Goal: Information Seeking & Learning: Find specific fact

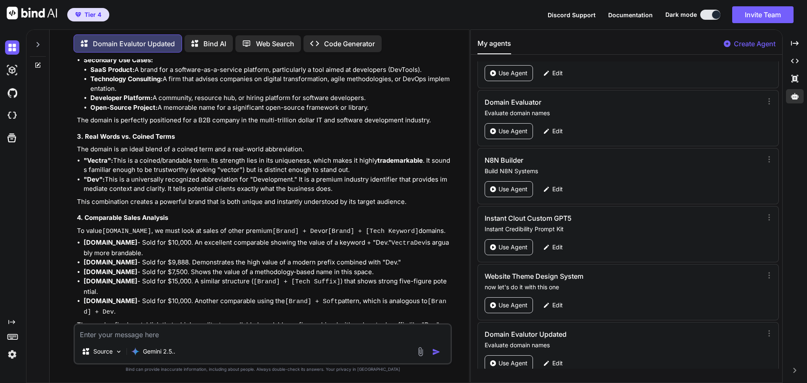
scroll to position [19879, 0]
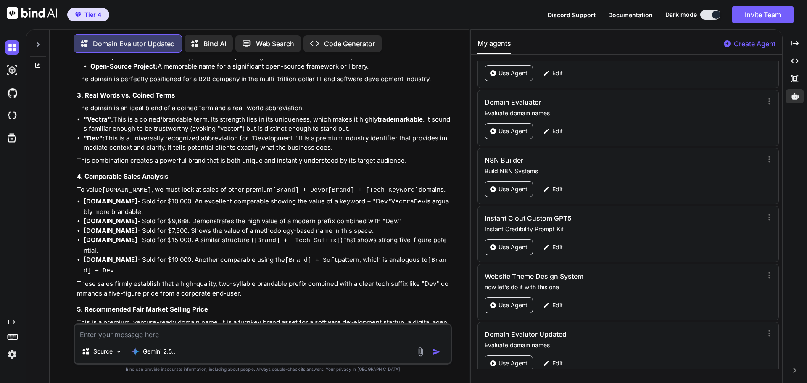
click at [163, 334] on textarea at bounding box center [263, 331] width 376 height 15
type textarea "V"
type textarea "x"
type textarea "Ve"
type textarea "x"
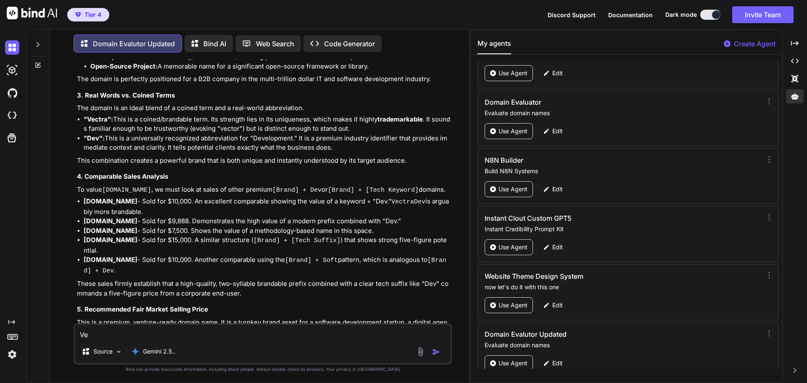
type textarea "Vec"
type textarea "x"
type textarea "Vect"
type textarea "x"
type textarea "Vectr"
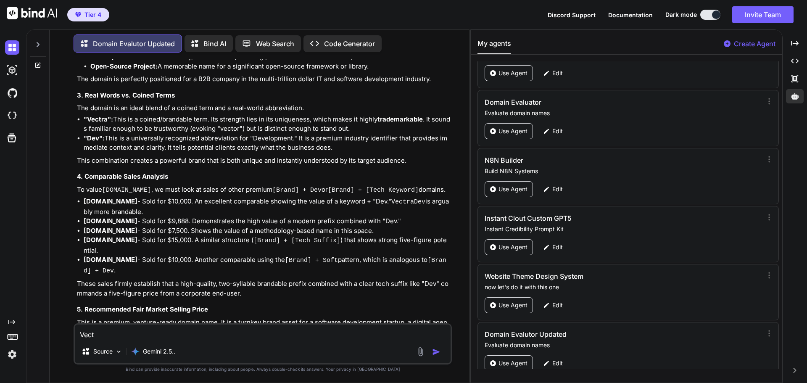
type textarea "x"
type textarea "Vectra"
type textarea "x"
type textarea "VectraD"
type textarea "x"
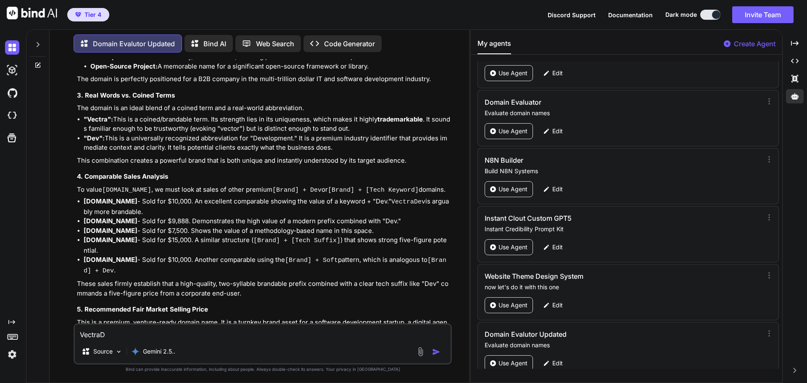
type textarea "VectraDe"
type textarea "x"
type textarea "VectraDev"
type textarea "x"
type textarea "VectraDev."
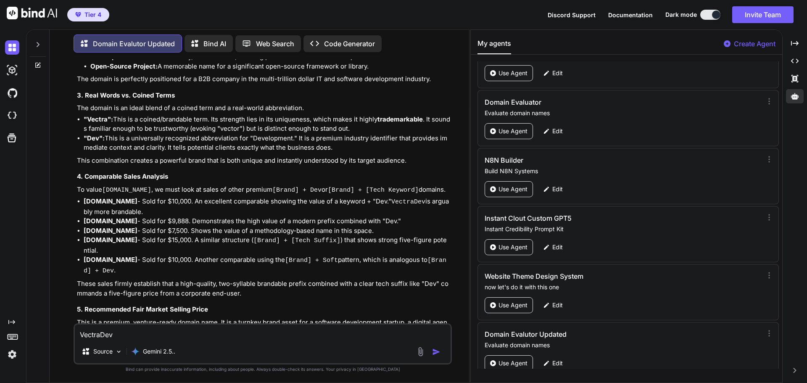
type textarea "x"
type textarea "VectraDev.c"
type textarea "x"
type textarea "[DOMAIN_NAME]"
type textarea "x"
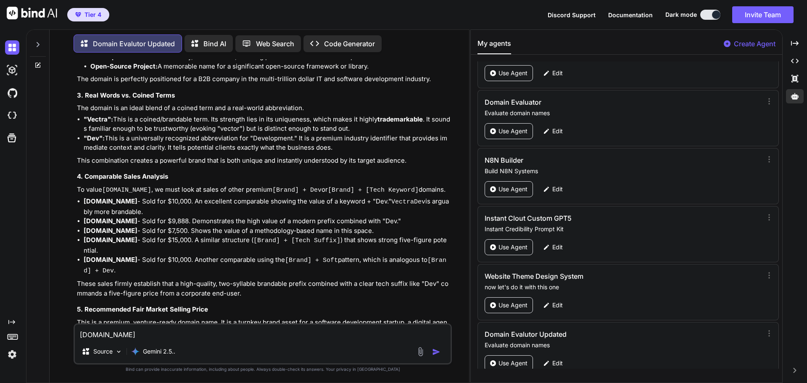
type textarea "[DOMAIN_NAME]"
type textarea "x"
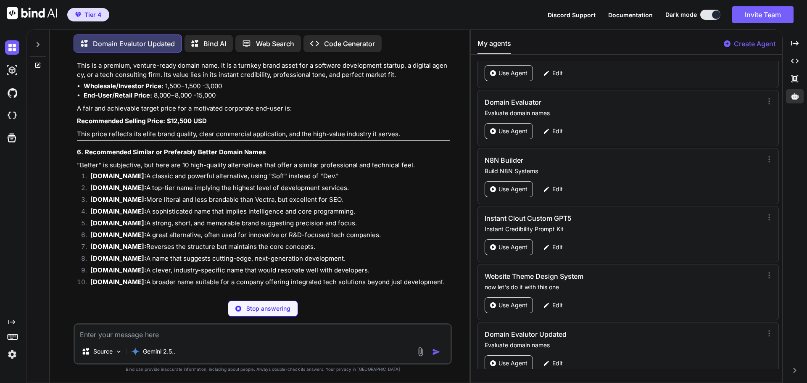
scroll to position [20178, 0]
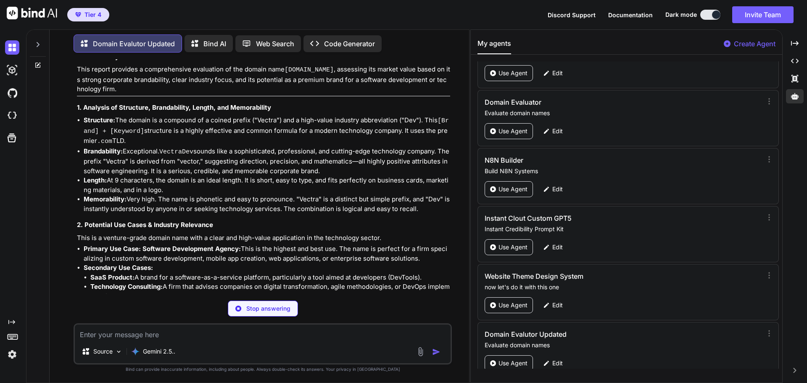
type textarea "x"
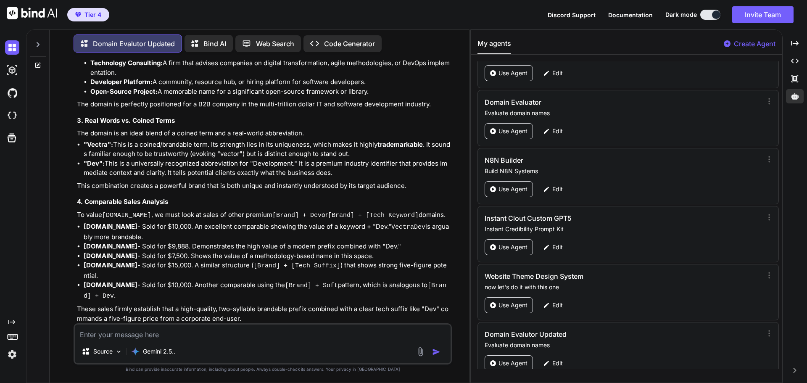
scroll to position [20708, 0]
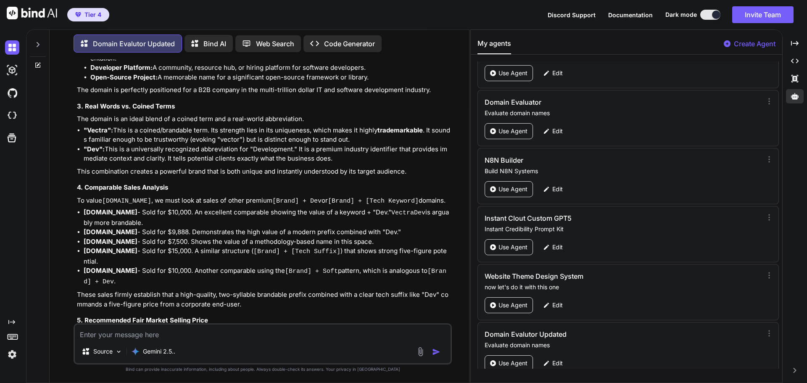
click at [199, 340] on div "Source Gemini 2.5.." at bounding box center [263, 343] width 378 height 41
click at [199, 333] on textarea at bounding box center [263, 331] width 376 height 15
type textarea "V"
type textarea "x"
type textarea "Ve"
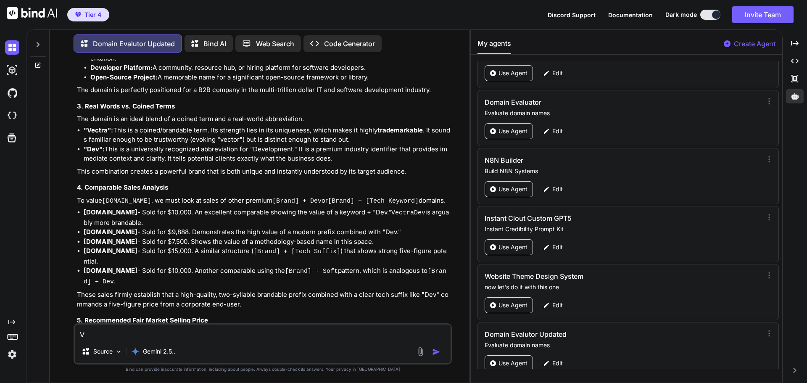
type textarea "x"
type textarea "Vec"
type textarea "x"
type textarea "Vect"
type textarea "x"
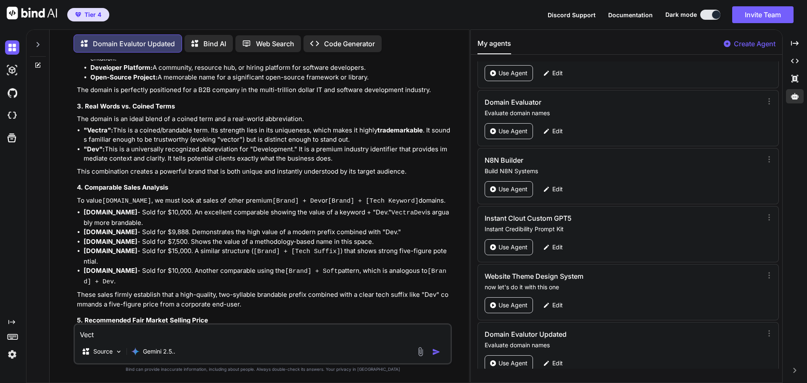
type textarea "Vectr"
type textarea "x"
type textarea "Vectra"
type textarea "x"
type textarea "VectraS"
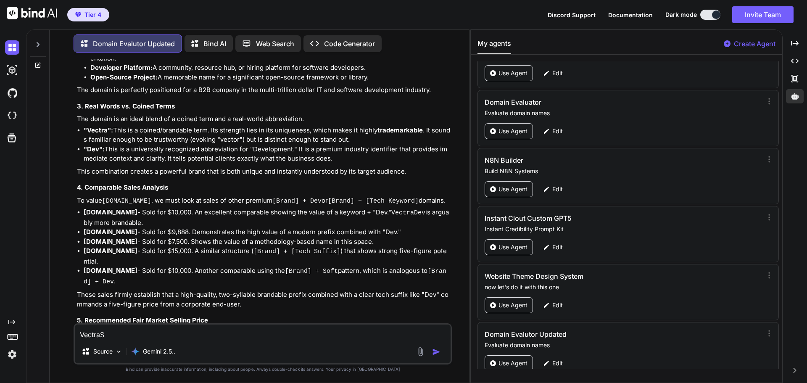
type textarea "x"
type textarea "VectraSh"
type textarea "x"
type textarea "VectraShi"
type textarea "x"
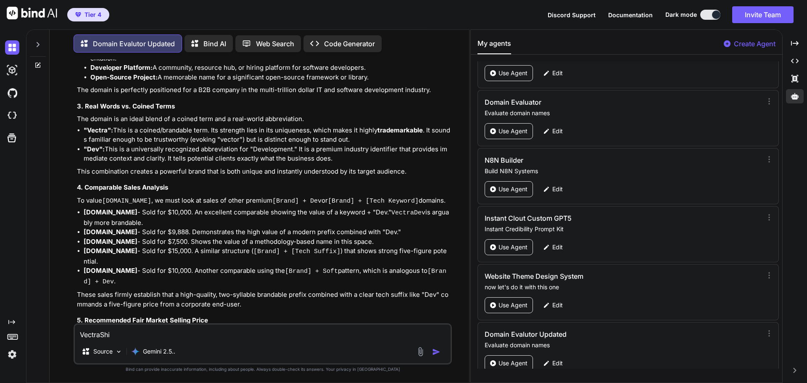
type textarea "VectraShip"
type textarea "x"
type textarea "VectraShip."
type textarea "x"
type textarea "VectraShip.c"
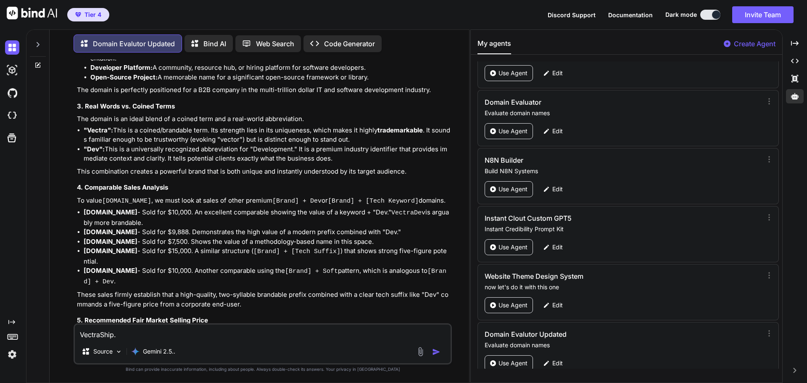
type textarea "x"
type textarea "[DOMAIN_NAME]"
type textarea "x"
type textarea "[DOMAIN_NAME]"
type textarea "x"
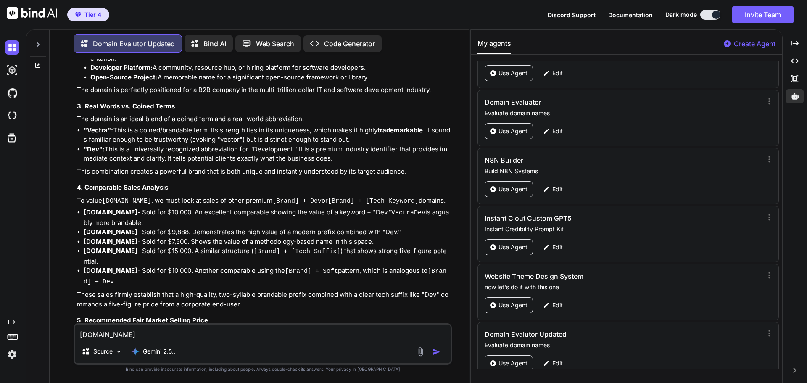
type textarea "[DOMAIN_NAME]"
click at [437, 352] on img "button" at bounding box center [436, 352] width 8 height 8
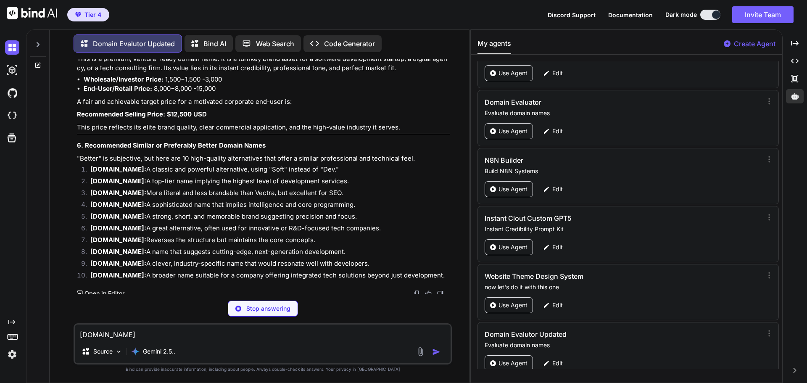
scroll to position [20983, 0]
type textarea "x"
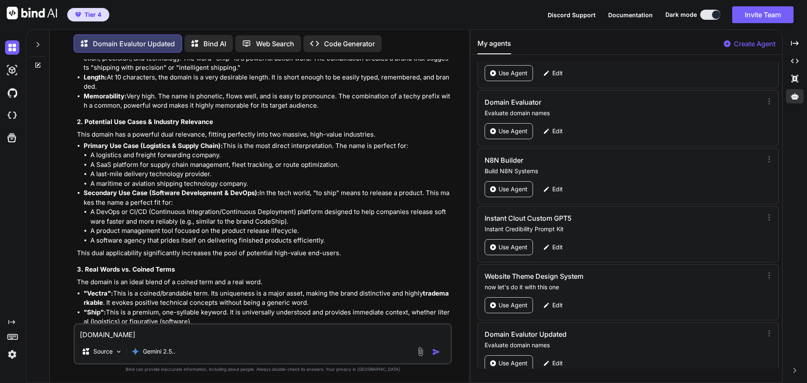
scroll to position [21319, 0]
